Goal: Find specific page/section: Find specific page/section

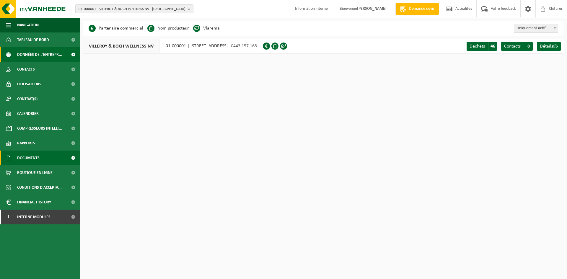
click at [38, 159] on span "Documents" at bounding box center [28, 158] width 22 height 15
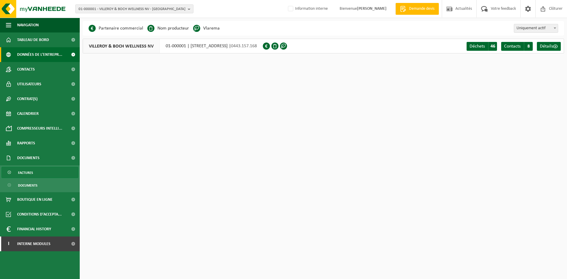
click at [41, 174] on link "Factures" at bounding box center [39, 172] width 77 height 11
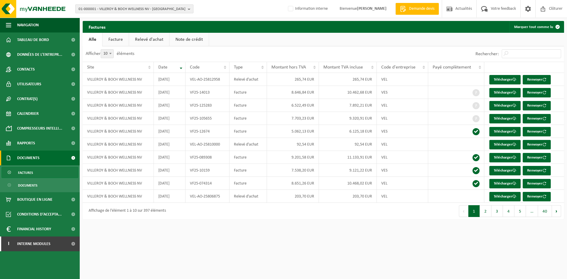
click at [121, 9] on span "01-000001 - VILLEROY & BOCH WELLNESS NV - ROESELARE" at bounding box center [132, 9] width 107 height 9
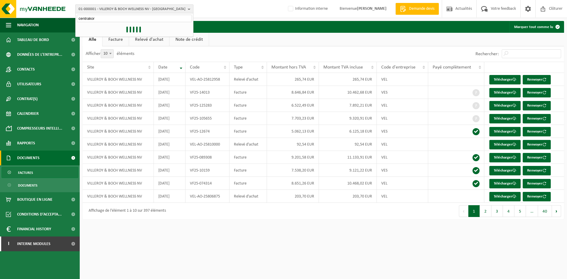
type input "centrakor"
